Goal: Use online tool/utility: Utilize a website feature to perform a specific function

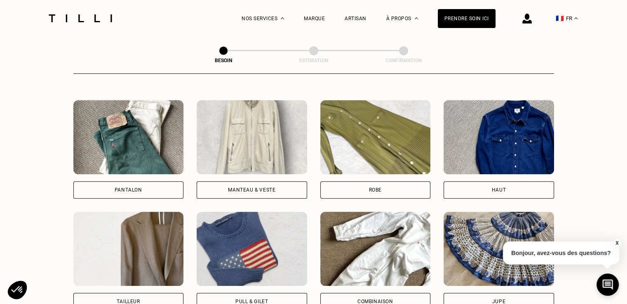
scroll to position [381, 0]
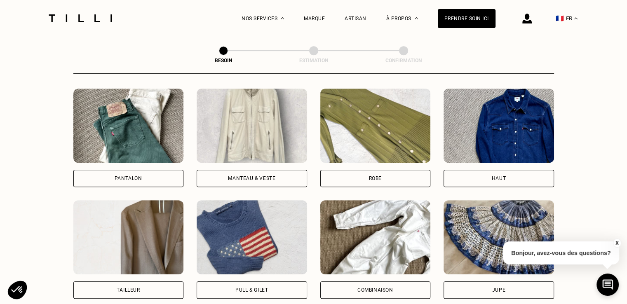
click at [487, 170] on div "Haut" at bounding box center [498, 178] width 110 height 17
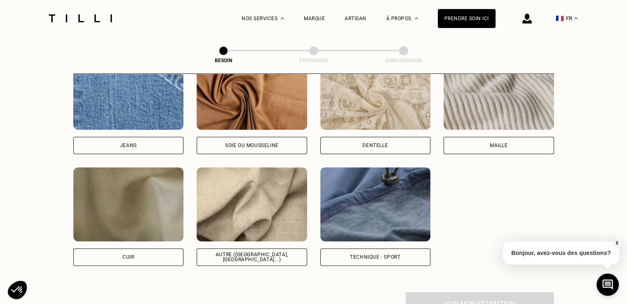
scroll to position [927, 0]
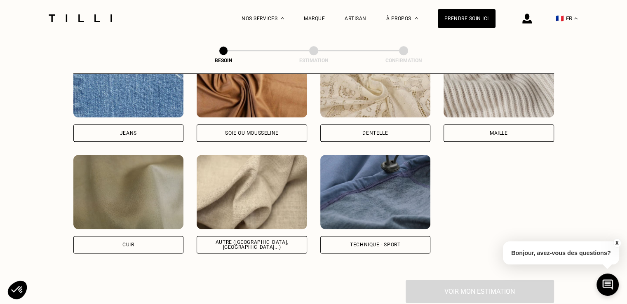
click at [255, 241] on div "Autre ([GEOGRAPHIC_DATA], [GEOGRAPHIC_DATA]...)" at bounding box center [252, 244] width 110 height 17
select select "FR"
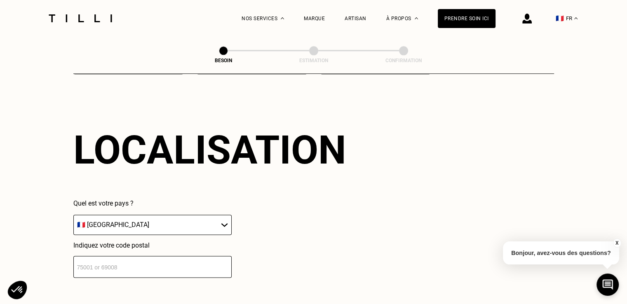
scroll to position [1107, 0]
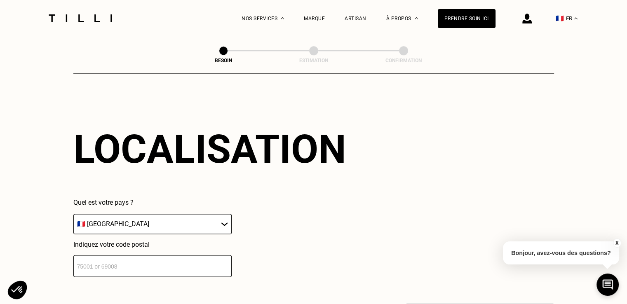
click at [183, 261] on input "number" at bounding box center [152, 266] width 158 height 22
type input "75012"
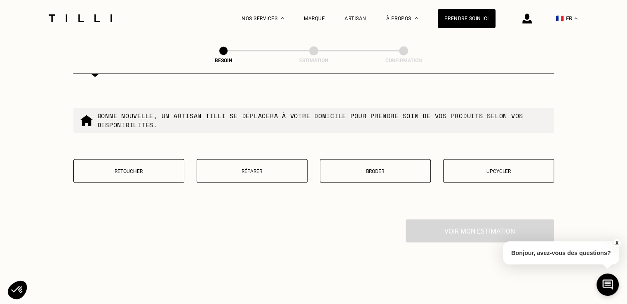
scroll to position [1409, 0]
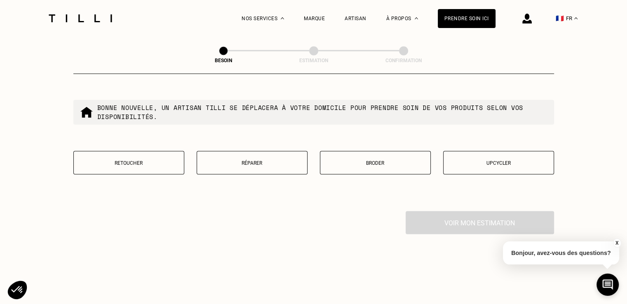
click at [159, 160] on p "Retoucher" at bounding box center [129, 163] width 102 height 6
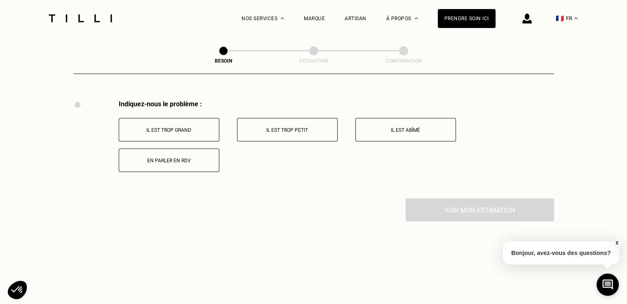
scroll to position [1523, 0]
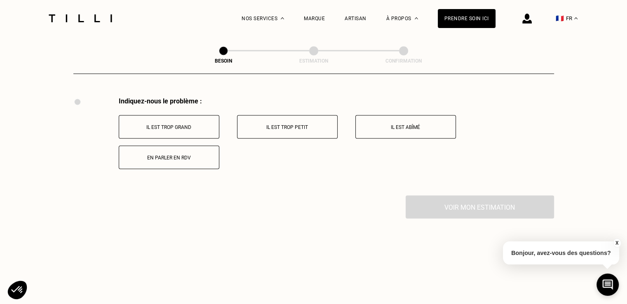
click at [201, 126] on button "Il est trop grand" at bounding box center [169, 126] width 101 height 23
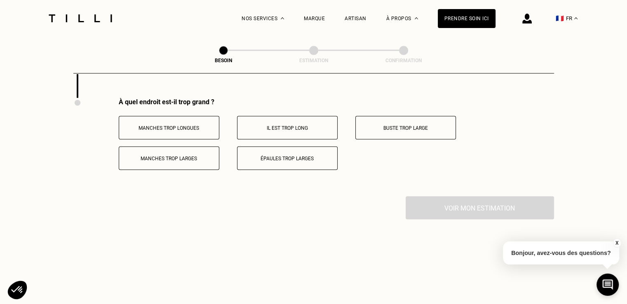
scroll to position [1622, 0]
click at [295, 124] on p "Il est trop long" at bounding box center [286, 127] width 91 height 6
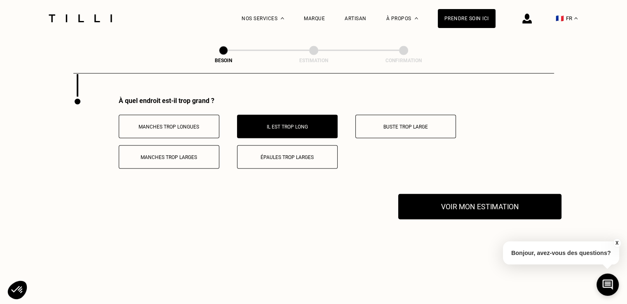
click at [426, 196] on button "Voir mon estimation" at bounding box center [479, 207] width 163 height 26
